Goal: Task Accomplishment & Management: Use online tool/utility

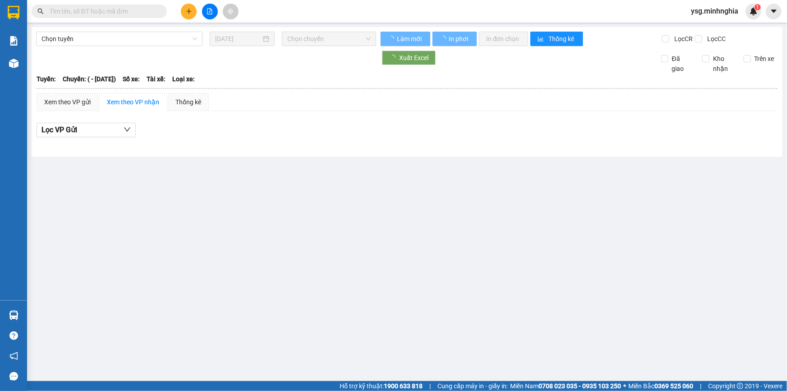
click at [140, 16] on input "text" at bounding box center [103, 11] width 106 height 10
type input "[DATE]"
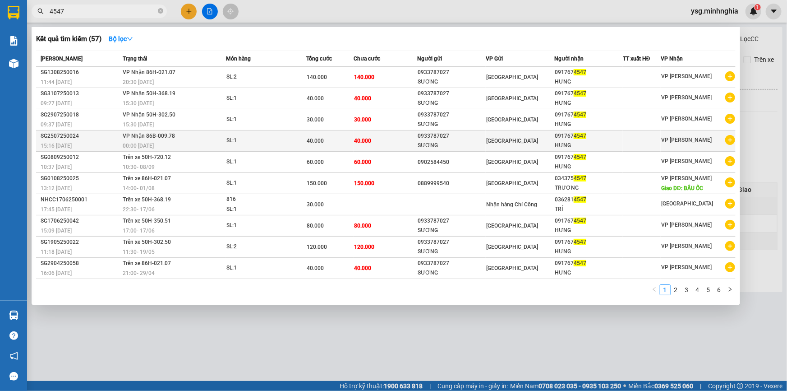
type input "4547"
click at [277, 134] on td "SL: 1" at bounding box center [266, 140] width 80 height 21
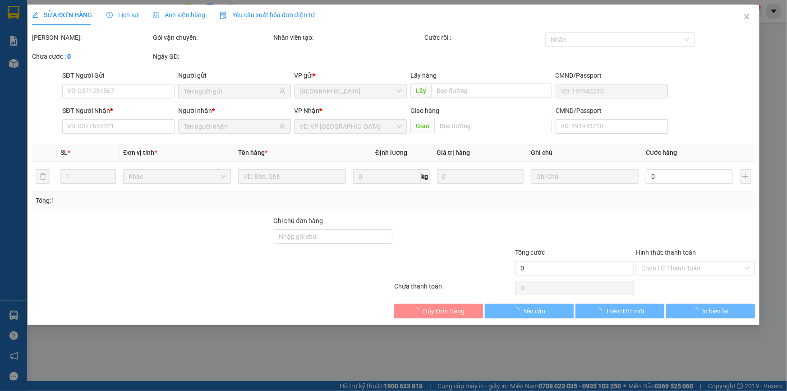
type input "0933787027"
type input "0917674547"
type input "40.000"
